Goal: Check status: Check status

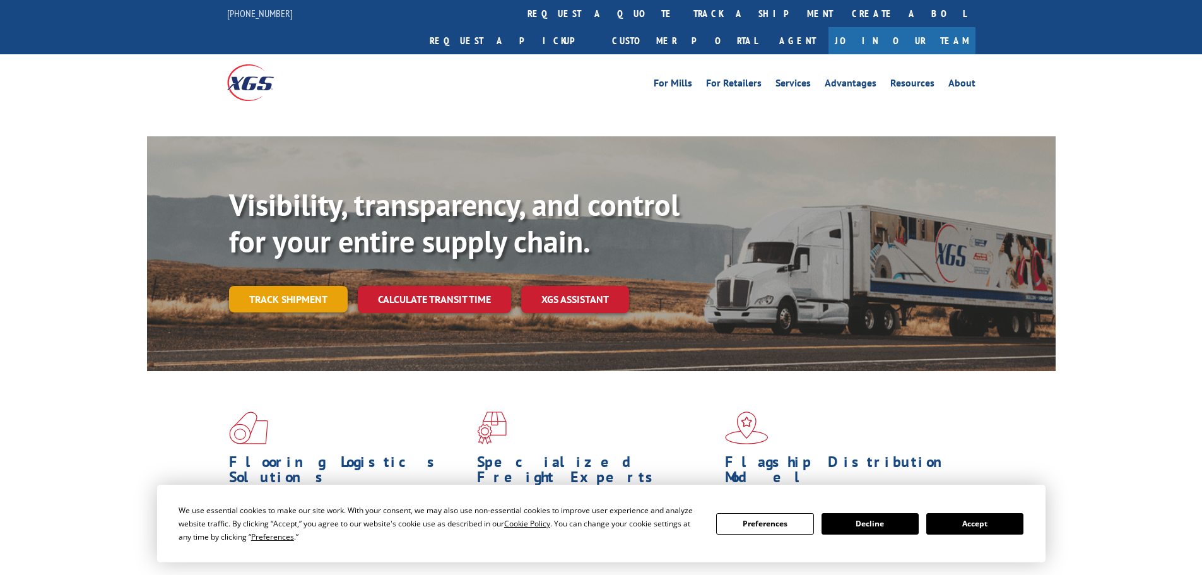
click at [276, 286] on link "Track shipment" at bounding box center [288, 299] width 119 height 26
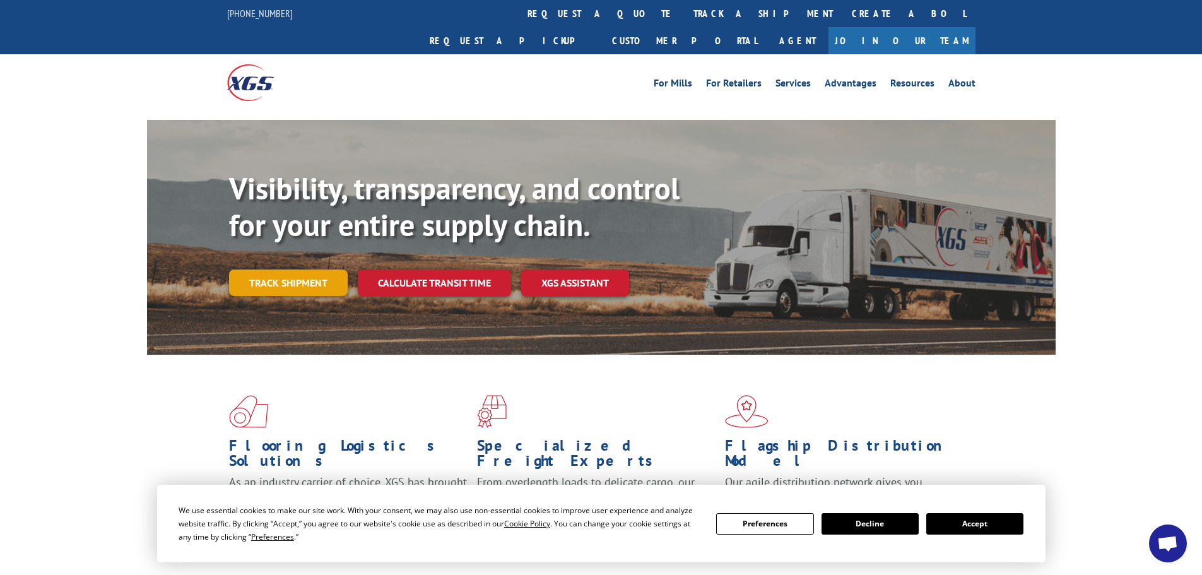
click at [293, 269] on link "Track shipment" at bounding box center [288, 282] width 119 height 26
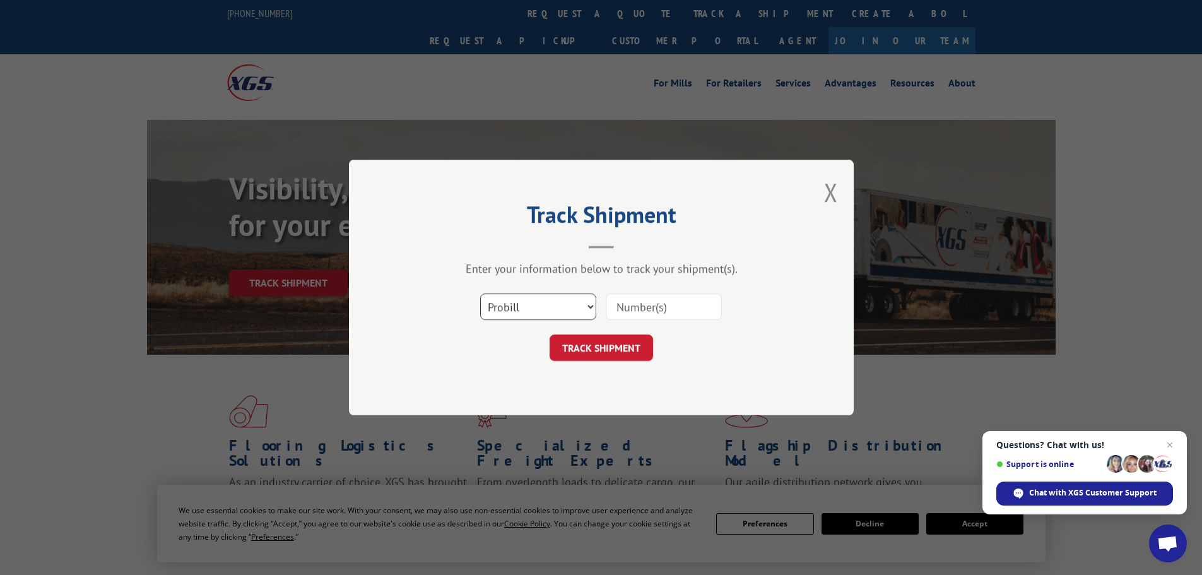
click at [591, 305] on select "Select category... Probill BOL PO" at bounding box center [538, 306] width 116 height 26
select select "bol"
click at [480, 293] on select "Select category... Probill BOL PO" at bounding box center [538, 306] width 116 height 26
click at [613, 300] on input at bounding box center [664, 306] width 116 height 26
paste input "MI957568"
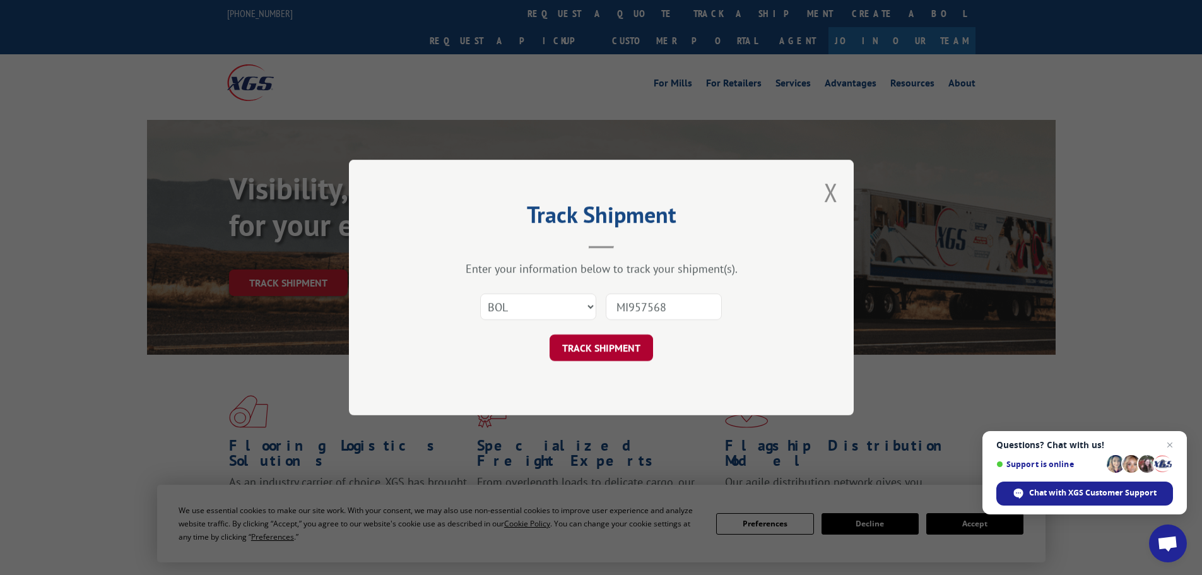
type input "MI957568"
click at [616, 344] on button "TRACK SHIPMENT" at bounding box center [601, 347] width 103 height 26
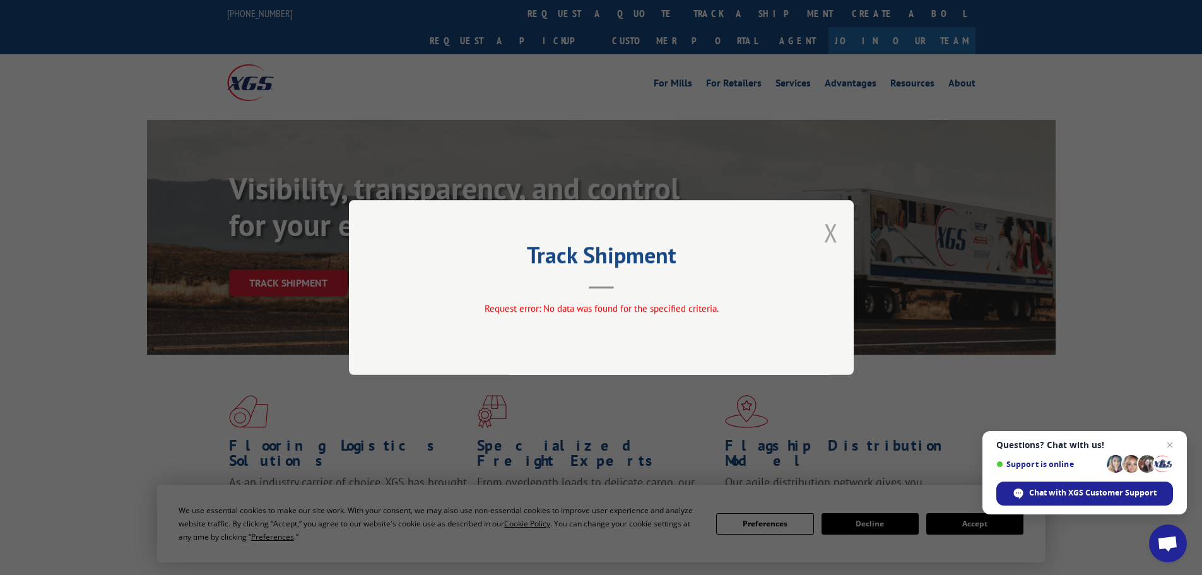
click at [832, 232] on button "Close modal" at bounding box center [831, 232] width 14 height 33
